Goal: Information Seeking & Learning: Learn about a topic

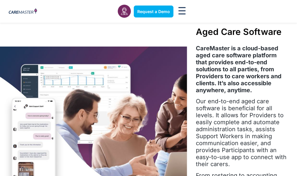
click at [0, 0] on link "Training & Onboarding" at bounding box center [0, 0] width 0 height 0
